Goal: Check status: Check status

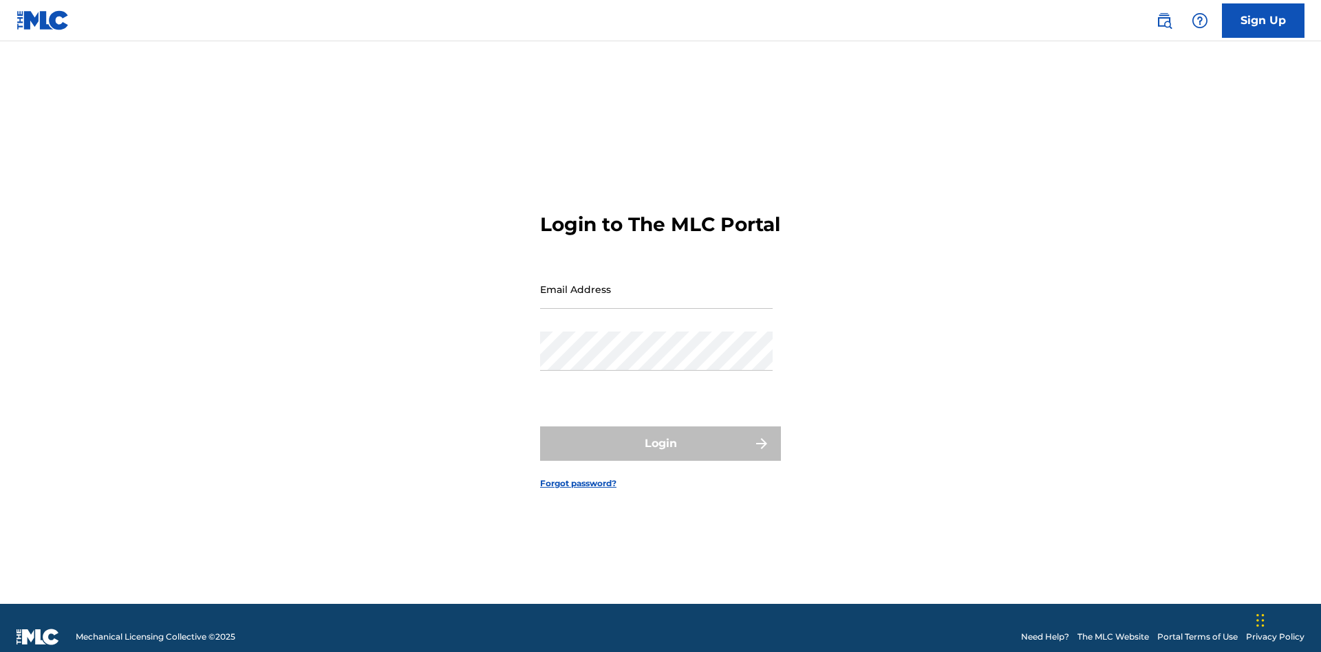
scroll to position [18, 0]
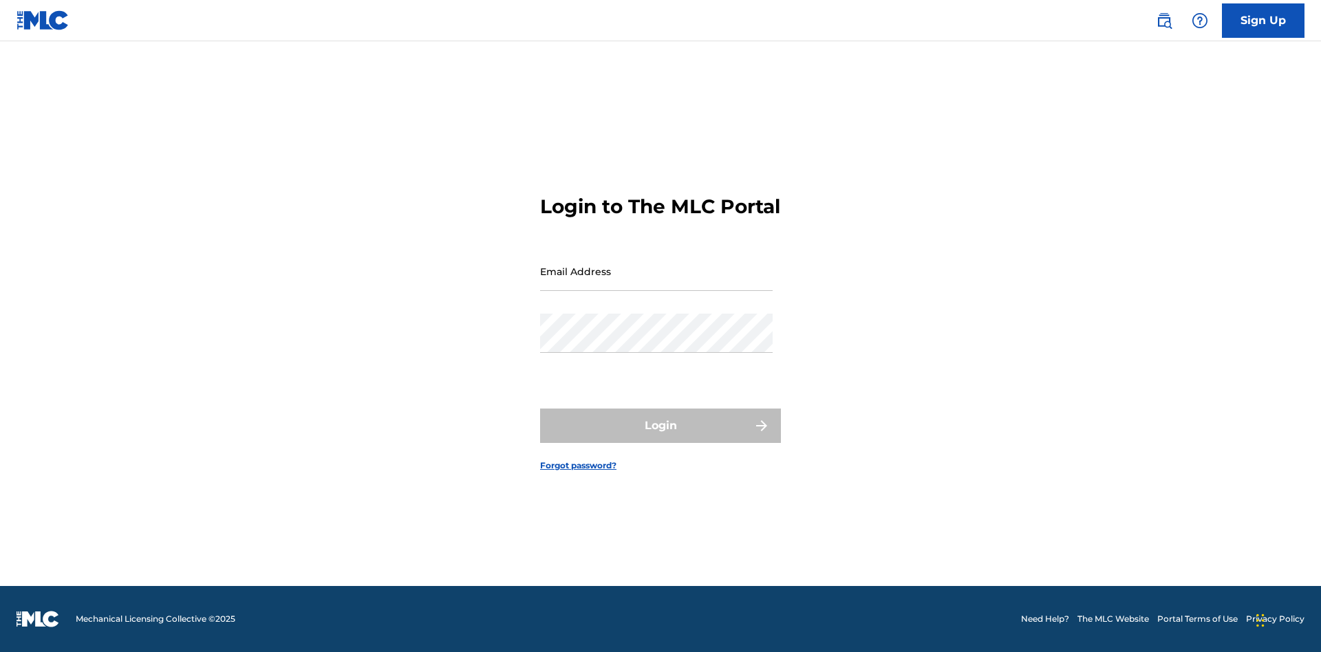
click at [656, 283] on input "Email Address" at bounding box center [656, 271] width 232 height 39
type input "Duke.McTesterson@gmail.com"
click at [660, 437] on button "Login" at bounding box center [660, 426] width 241 height 34
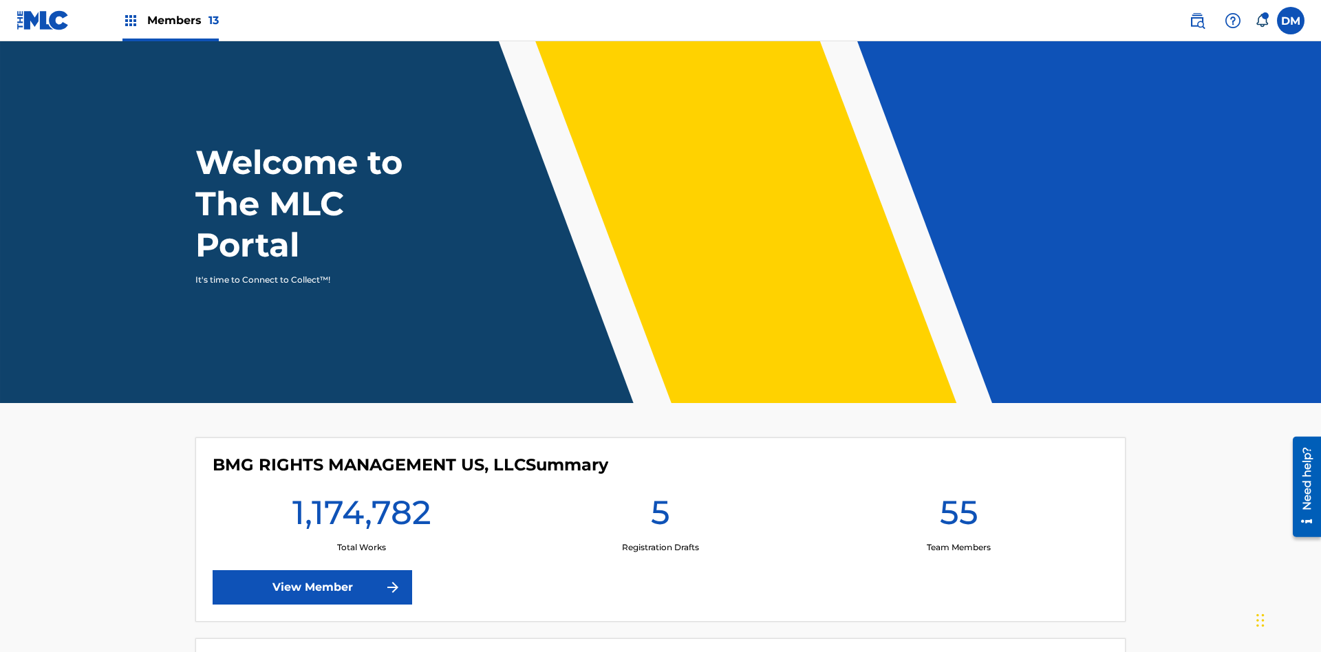
click at [170, 20] on span "Members 13" at bounding box center [183, 20] width 72 height 16
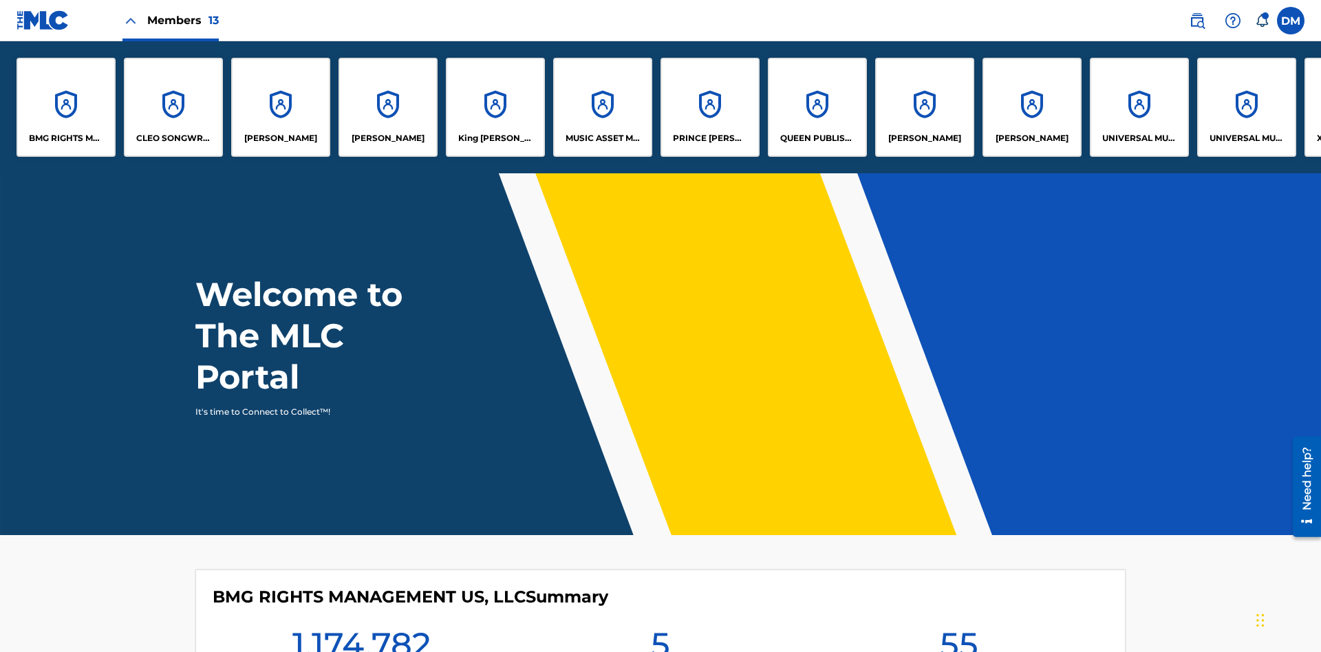
click at [1138, 138] on p "UNIVERSAL MUSIC PUB GROUP" at bounding box center [1139, 138] width 75 height 12
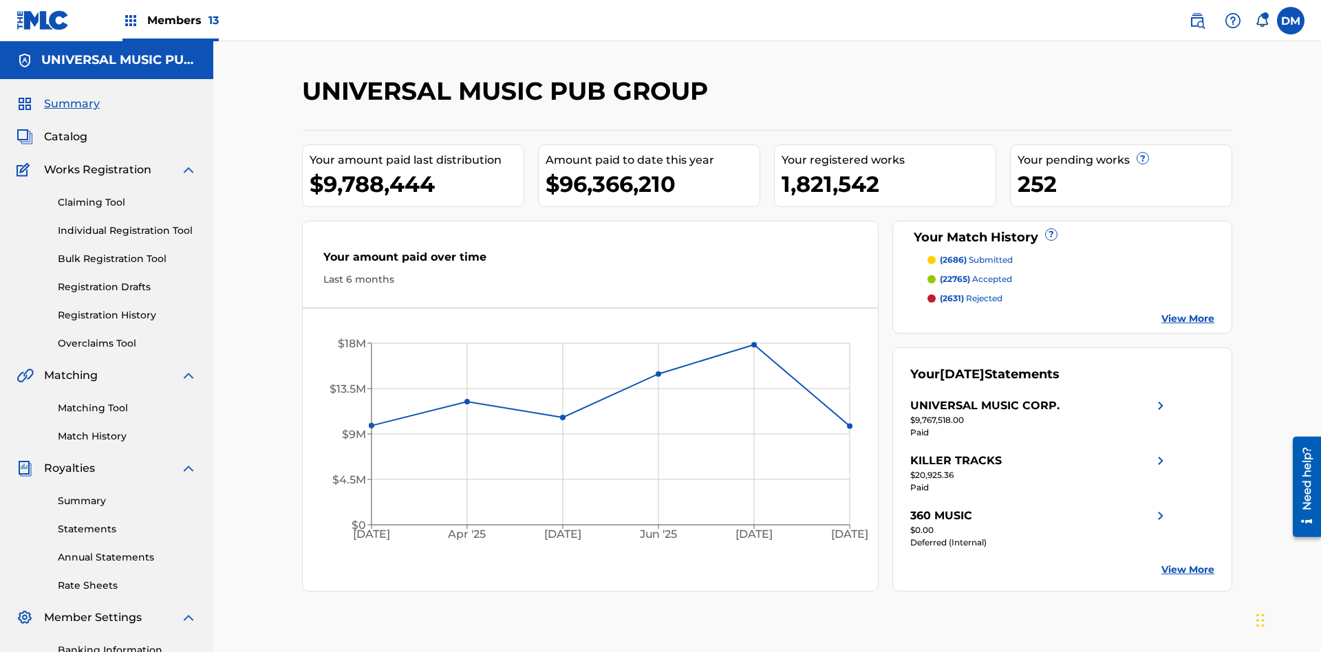
click at [127, 308] on link "Registration History" at bounding box center [127, 315] width 139 height 14
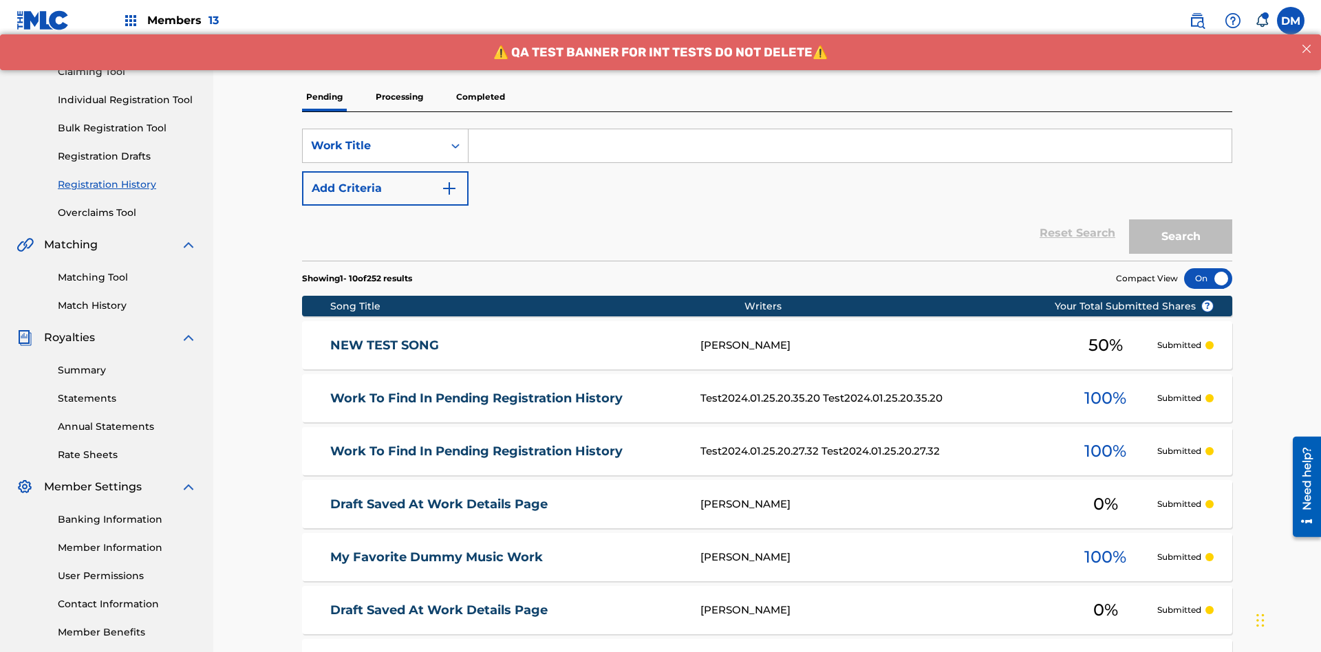
click at [399, 97] on p "Processing" at bounding box center [399, 97] width 56 height 29
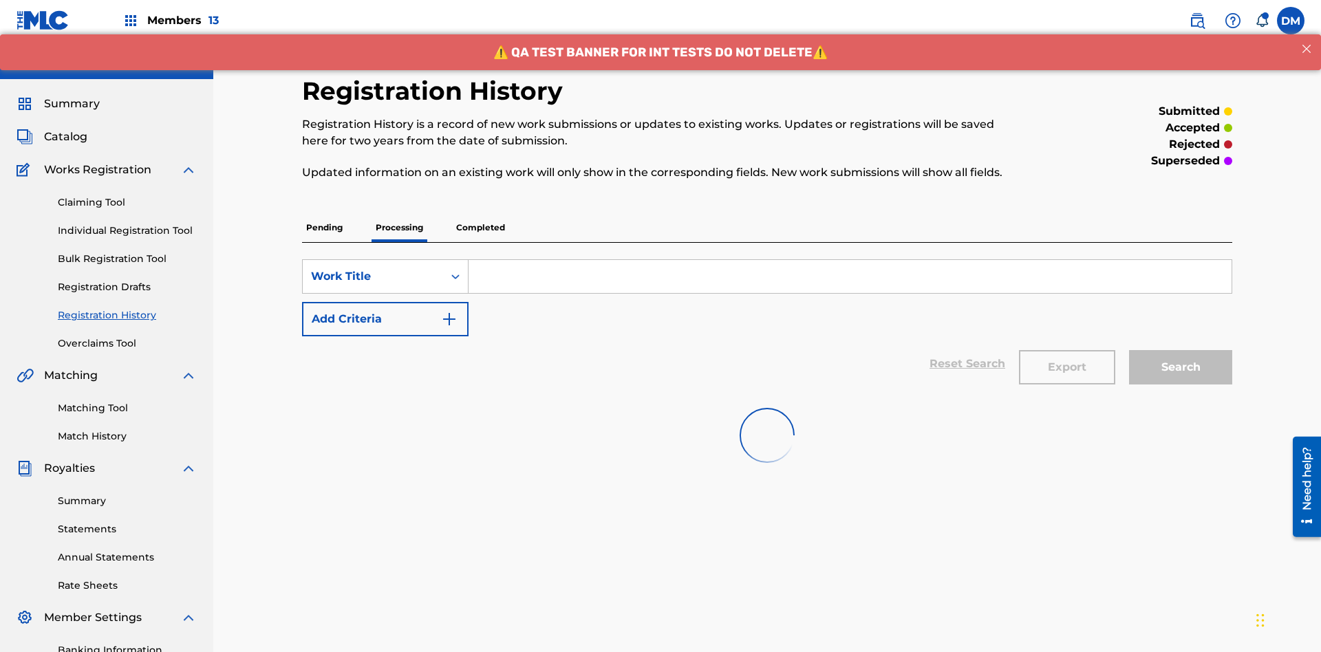
scroll to position [186, 0]
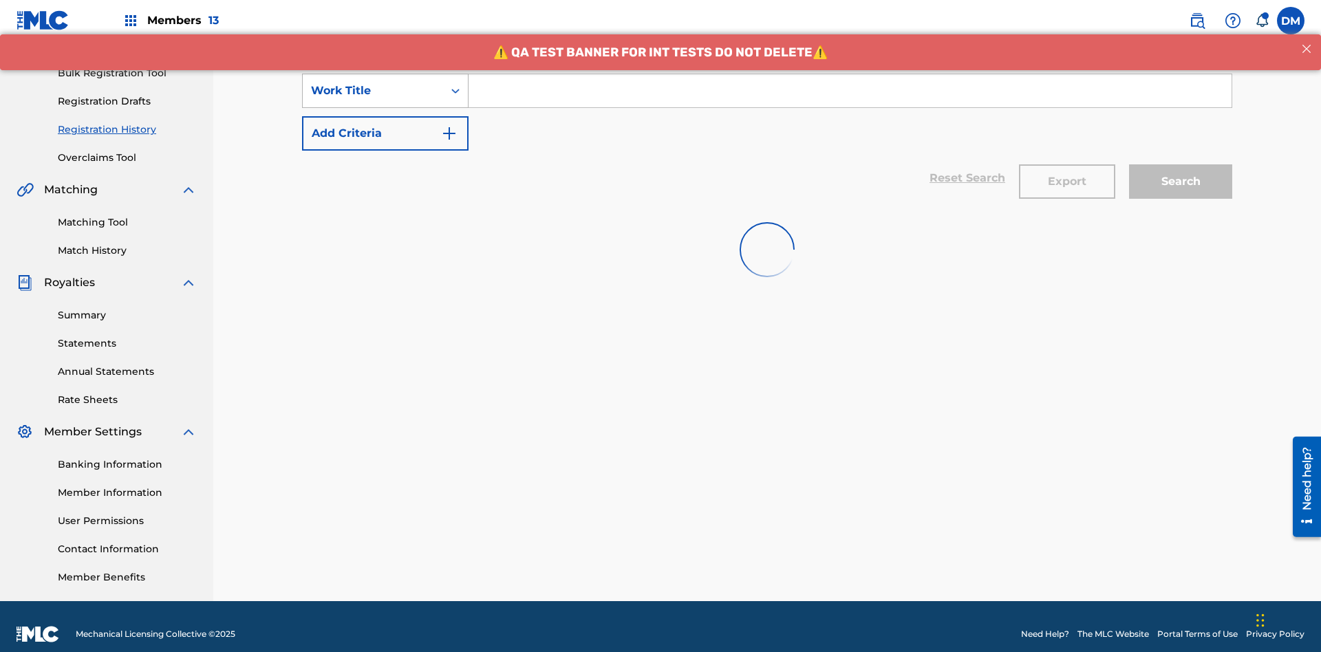
click at [373, 91] on div "Work Title" at bounding box center [373, 91] width 124 height 17
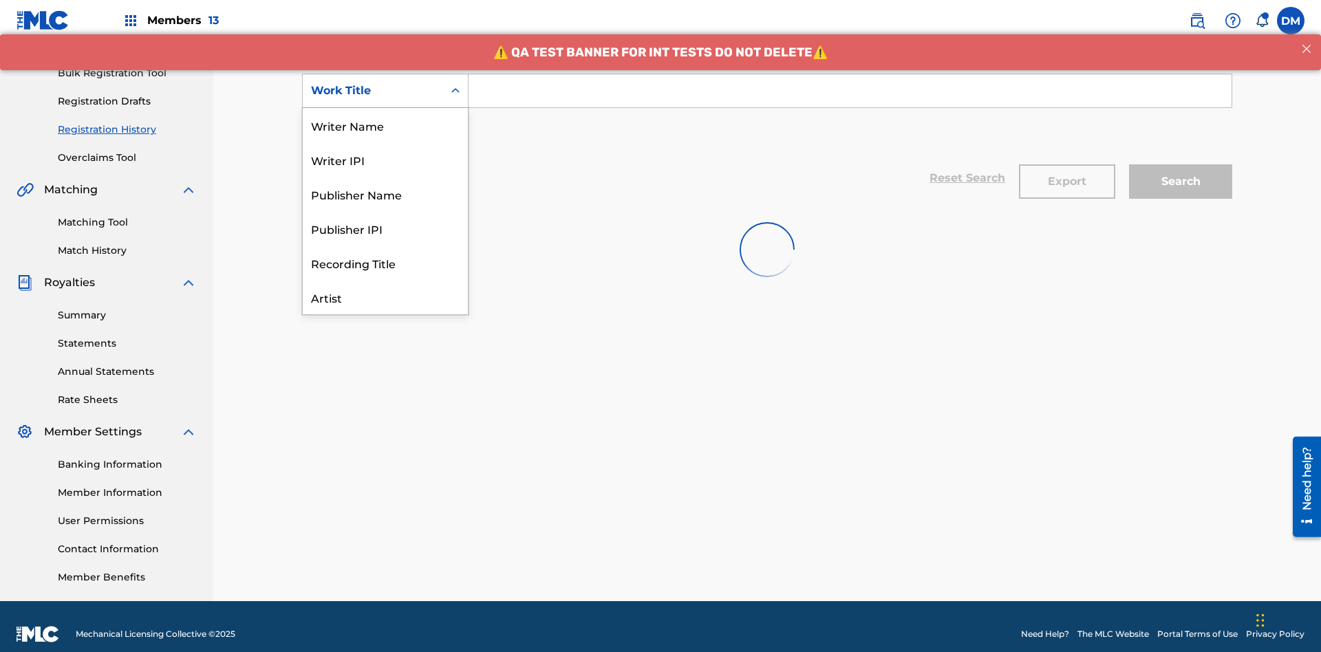
scroll to position [69, 0]
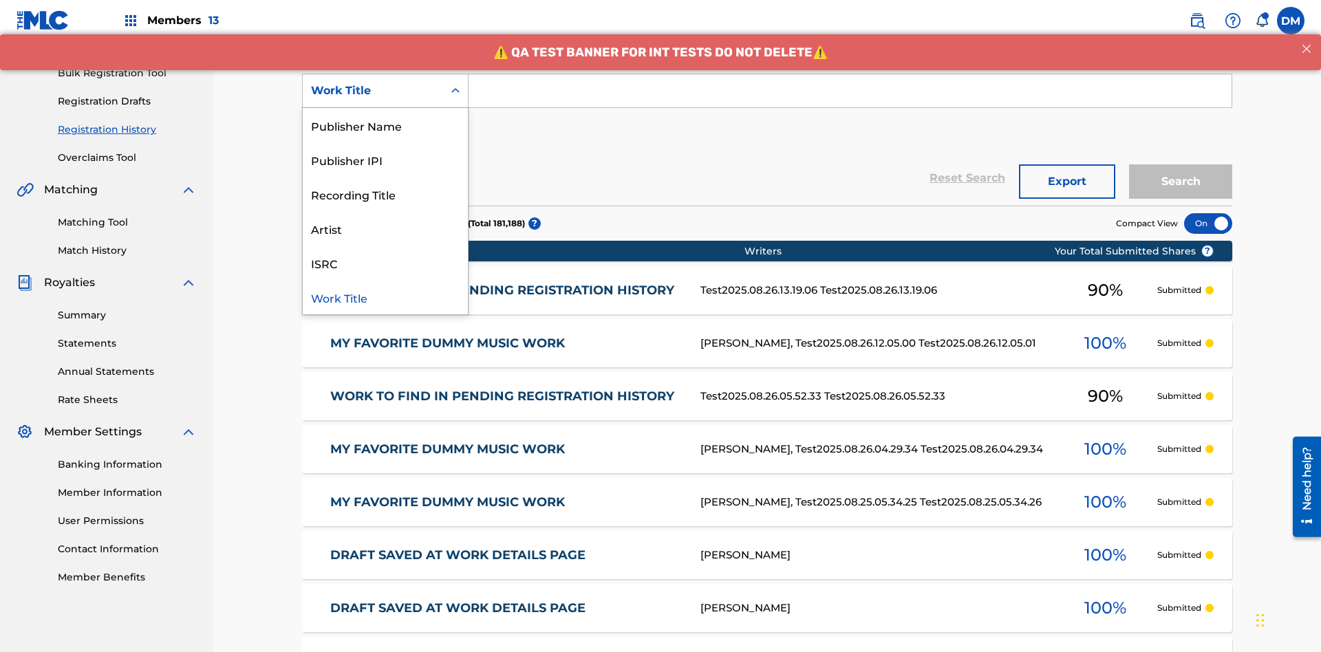
click at [385, 297] on div "Work Title" at bounding box center [385, 297] width 165 height 34
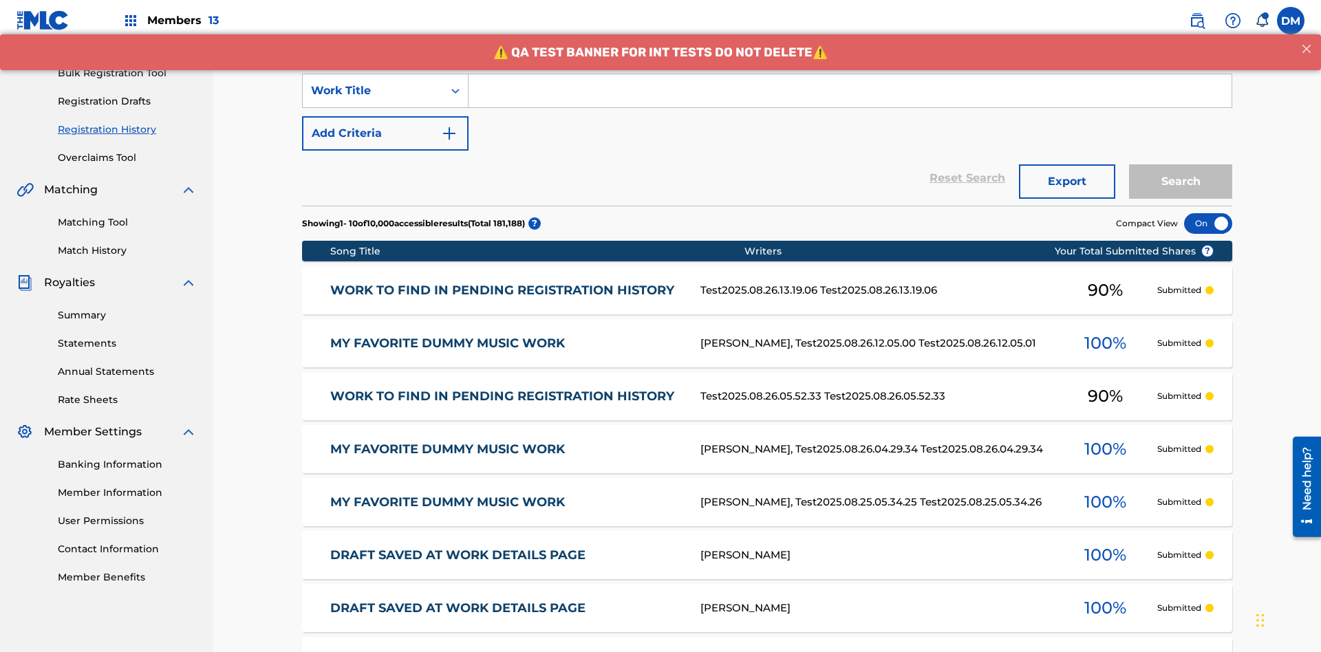
click at [385, 116] on button "Add Criteria" at bounding box center [385, 133] width 166 height 34
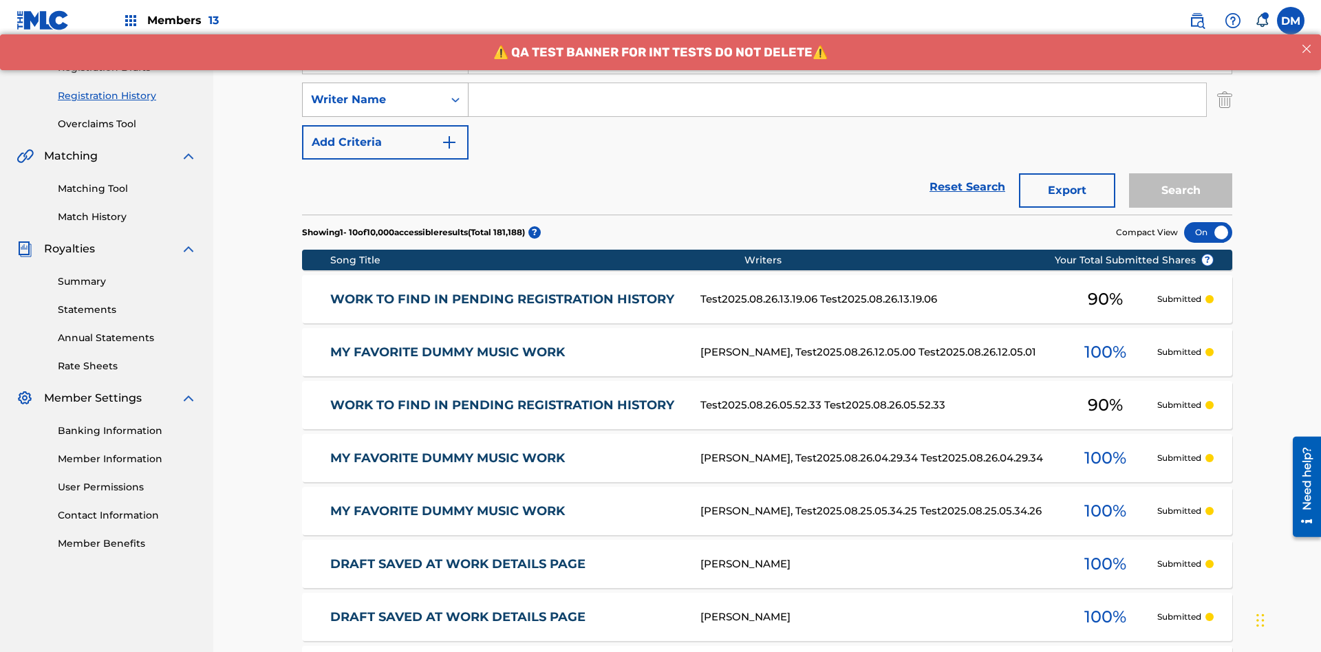
click at [373, 91] on div "Writer Name" at bounding box center [373, 99] width 124 height 17
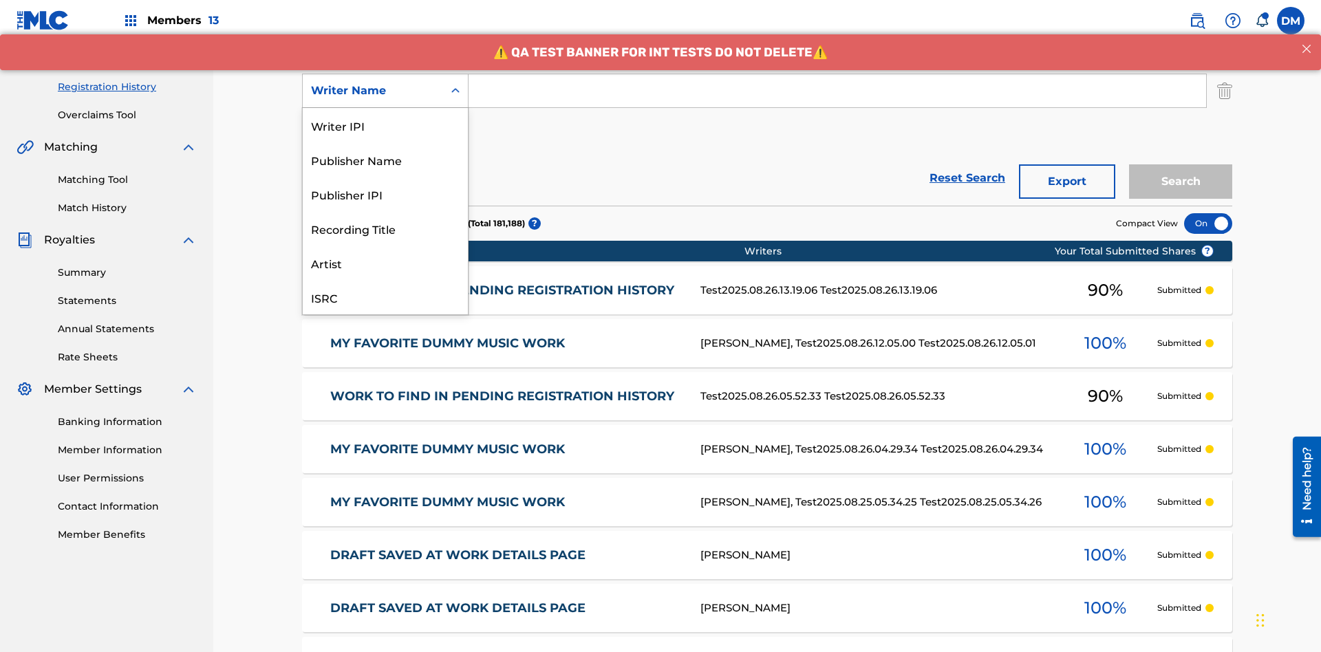
scroll to position [34, 0]
click at [385, 194] on div "Recording Title" at bounding box center [385, 194] width 165 height 34
click at [385, 116] on button "Add Criteria" at bounding box center [385, 133] width 166 height 34
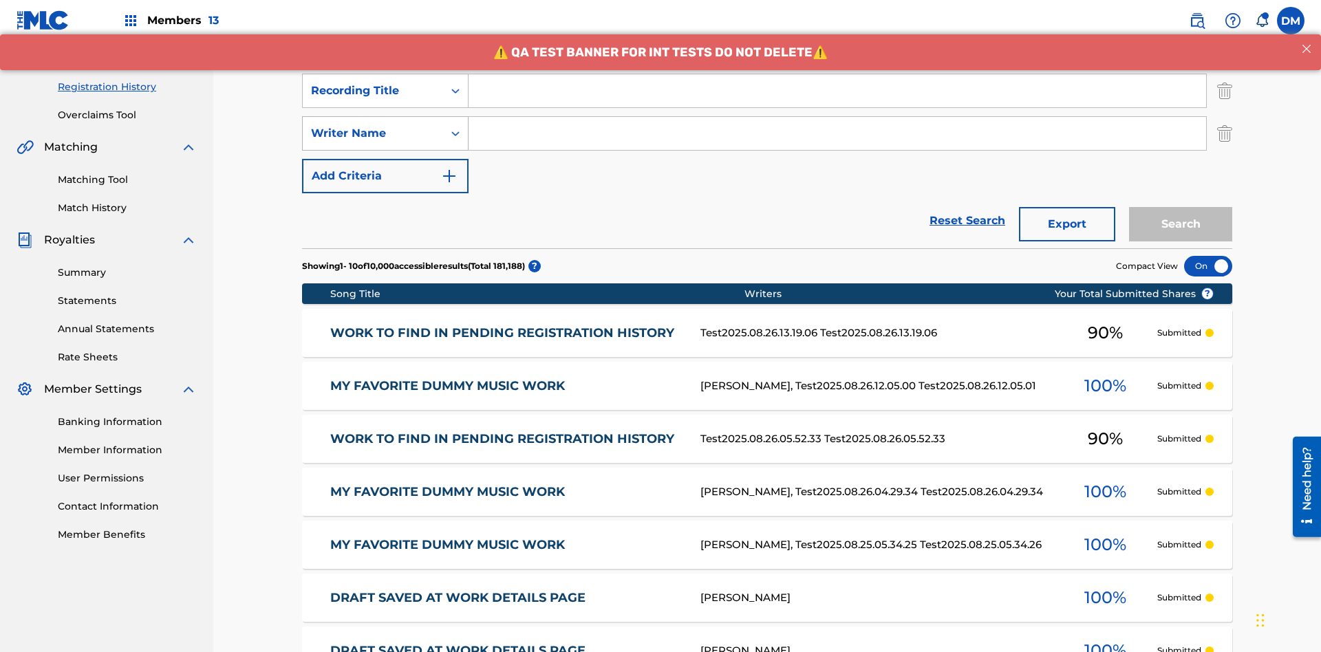
click at [373, 125] on div "Writer Name" at bounding box center [373, 133] width 124 height 17
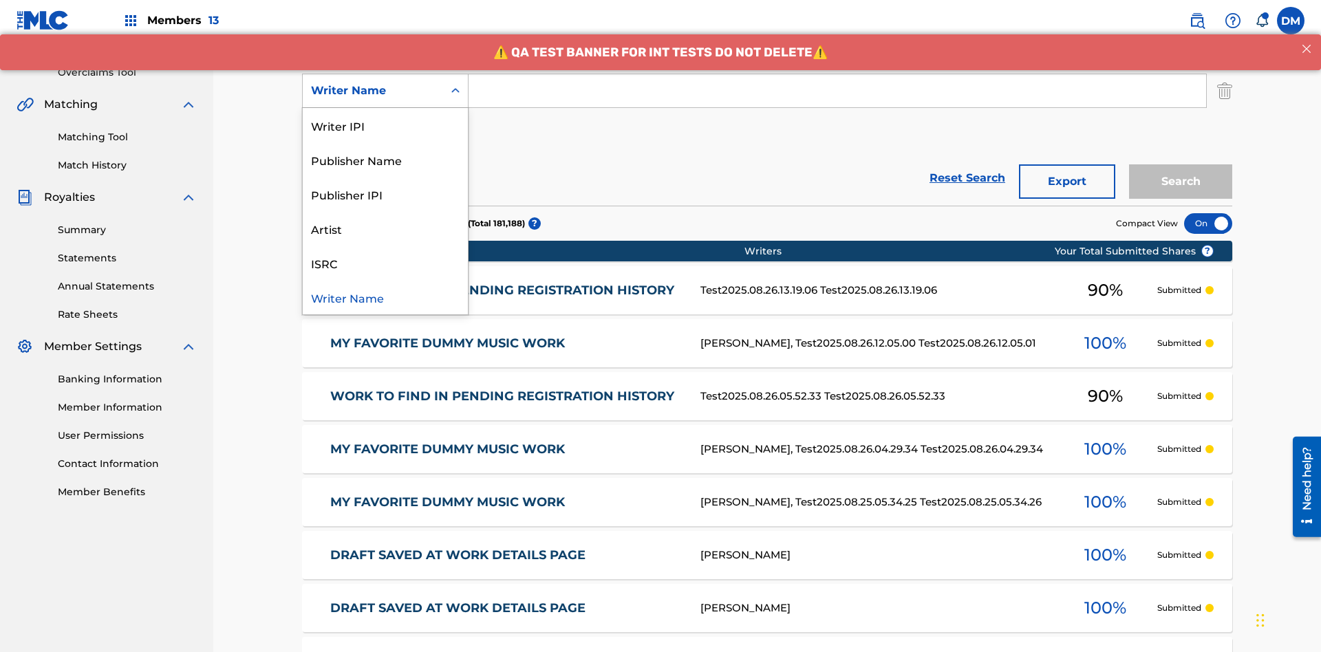
click at [385, 263] on div "ISRC" at bounding box center [385, 263] width 165 height 34
click at [385, 116] on button "Add Criteria" at bounding box center [385, 133] width 166 height 34
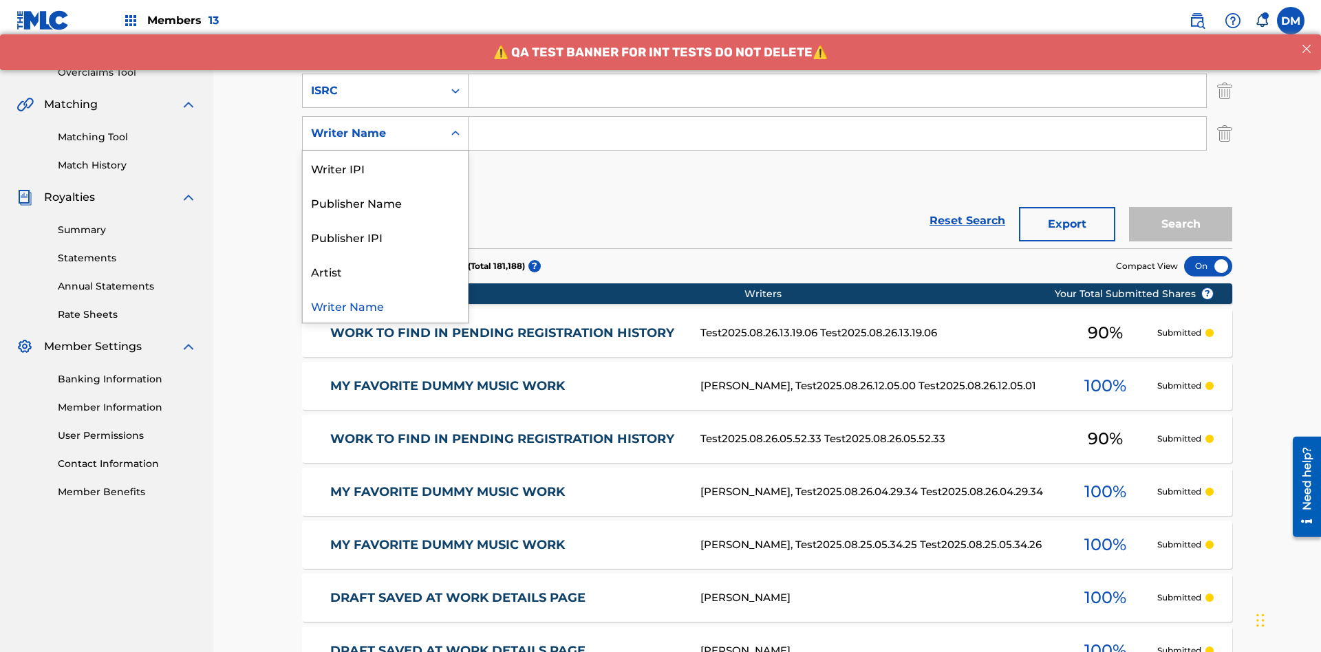
click at [385, 219] on div "Publisher IPI" at bounding box center [385, 236] width 165 height 34
click at [385, 159] on button "Add Criteria" at bounding box center [385, 176] width 166 height 34
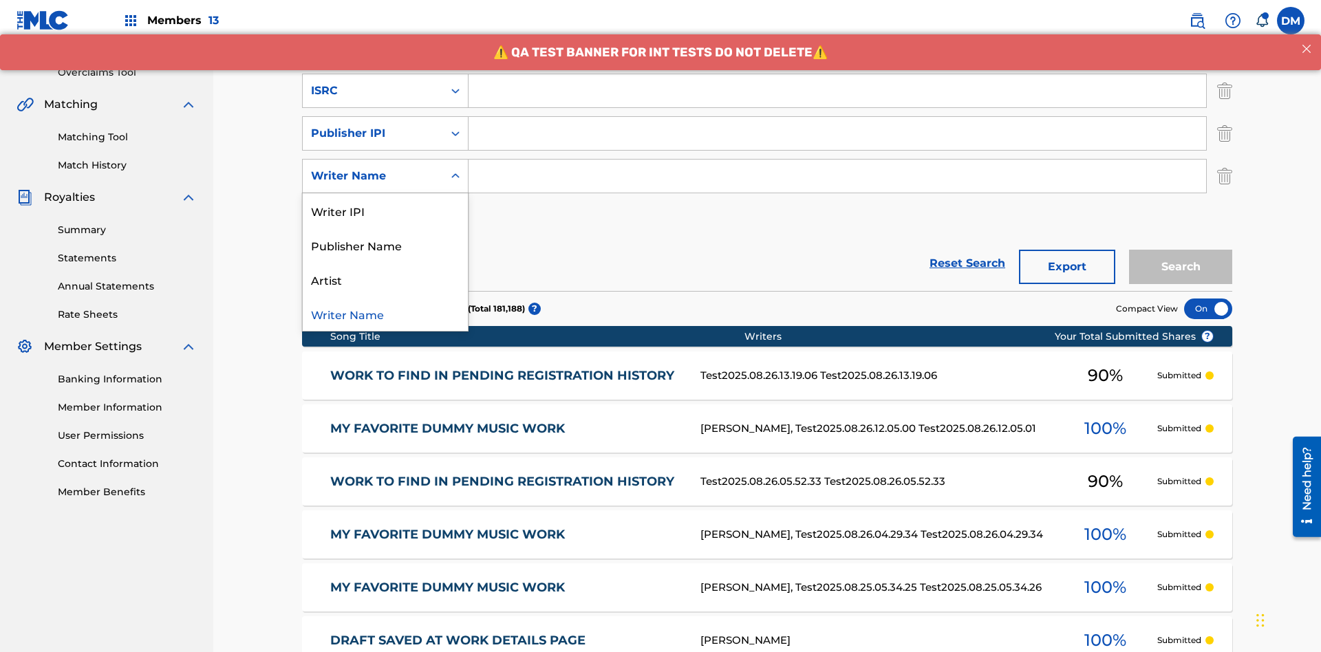
click at [385, 262] on div "Artist" at bounding box center [385, 279] width 165 height 34
click at [850, 22] on input "Search Form" at bounding box center [849, 5] width 763 height 33
type input "Work to find in Pending Registration History"
click at [837, 65] on input "Search Form" at bounding box center [836, 48] width 737 height 33
type input "Best Song Ever"
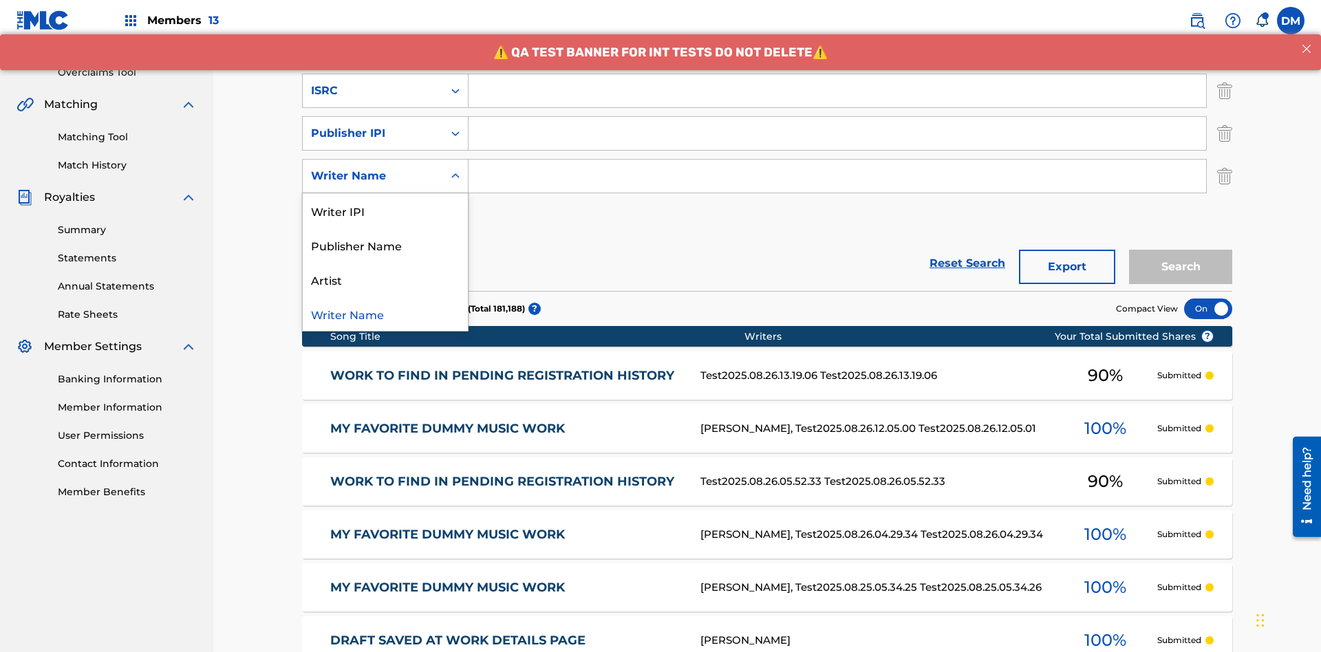
click at [837, 99] on input "Search Form" at bounding box center [836, 90] width 737 height 33
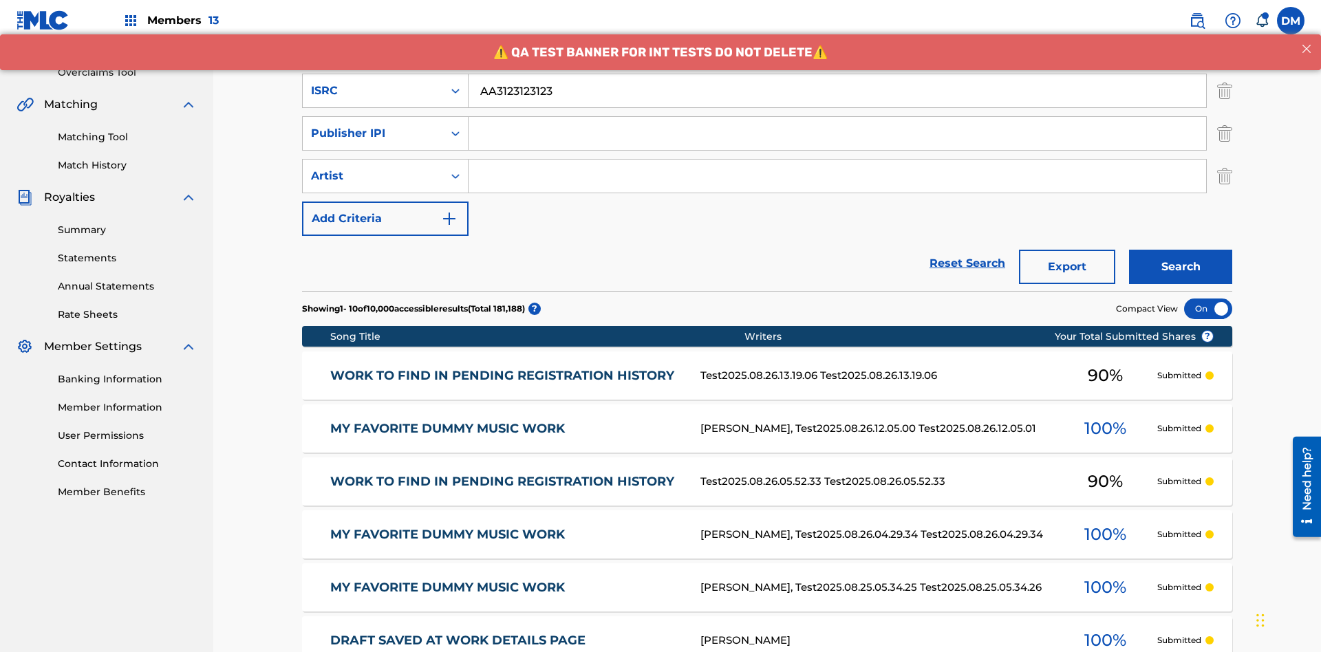
type input "AA3123123123"
click at [837, 117] on input "Search Form" at bounding box center [836, 133] width 737 height 33
type input "00595839777"
click at [837, 160] on input "Search Form" at bounding box center [836, 176] width 737 height 33
type input "Joe Lewis"
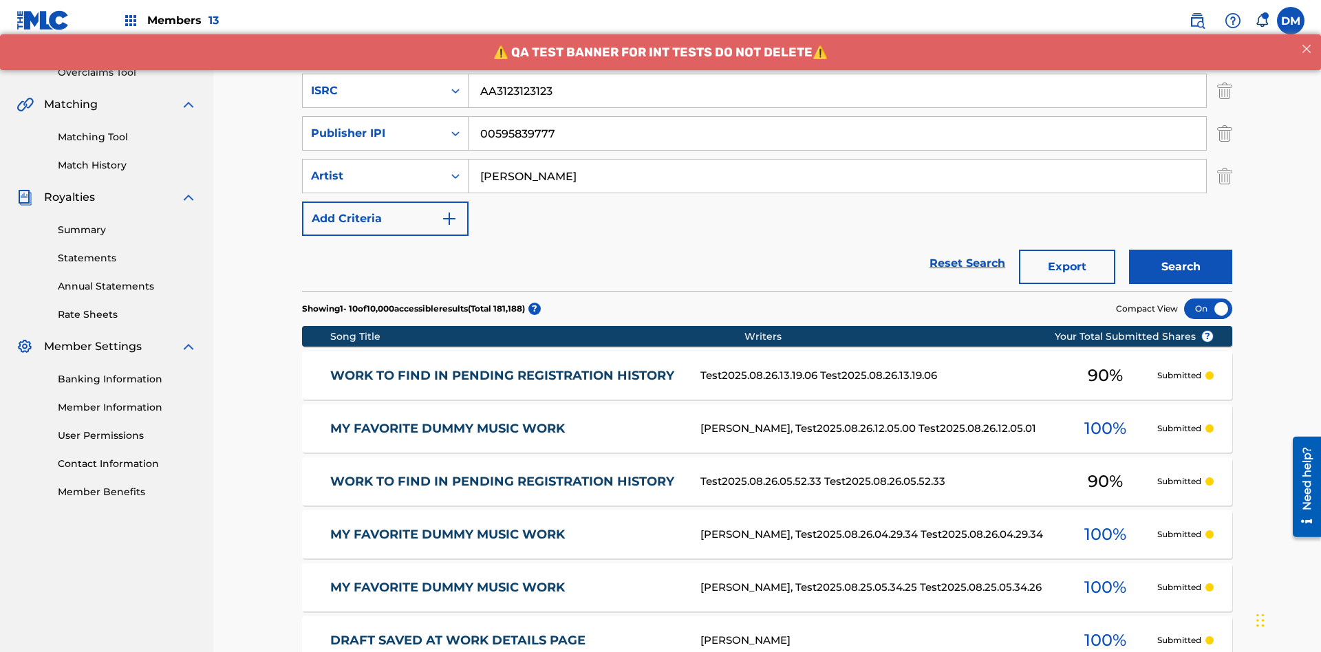
click at [1180, 250] on button "Search" at bounding box center [1180, 267] width 103 height 34
